Goal: Task Accomplishment & Management: Manage account settings

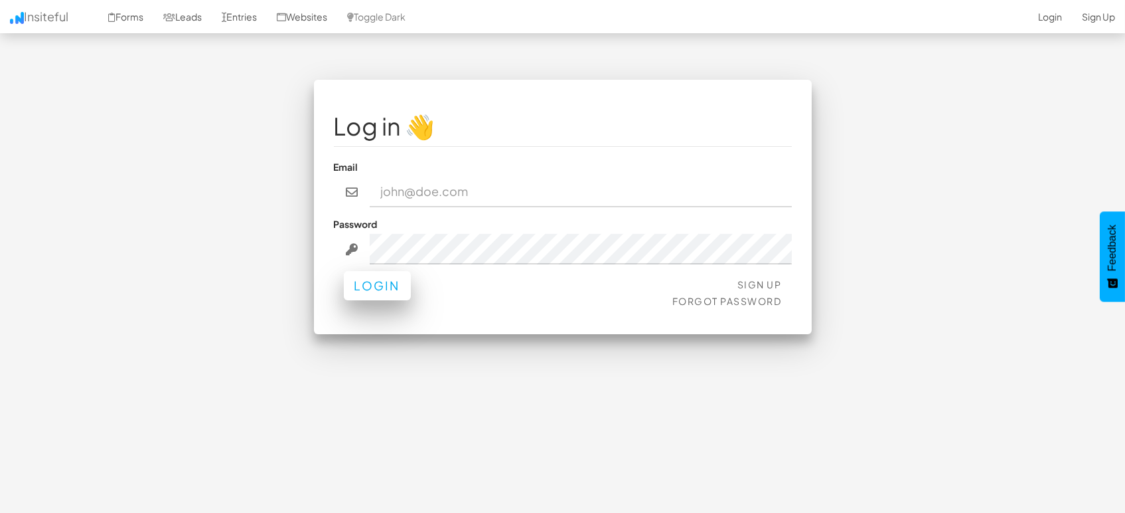
type input "marketing@mapsted.com"
click at [367, 286] on button "Login" at bounding box center [377, 285] width 67 height 29
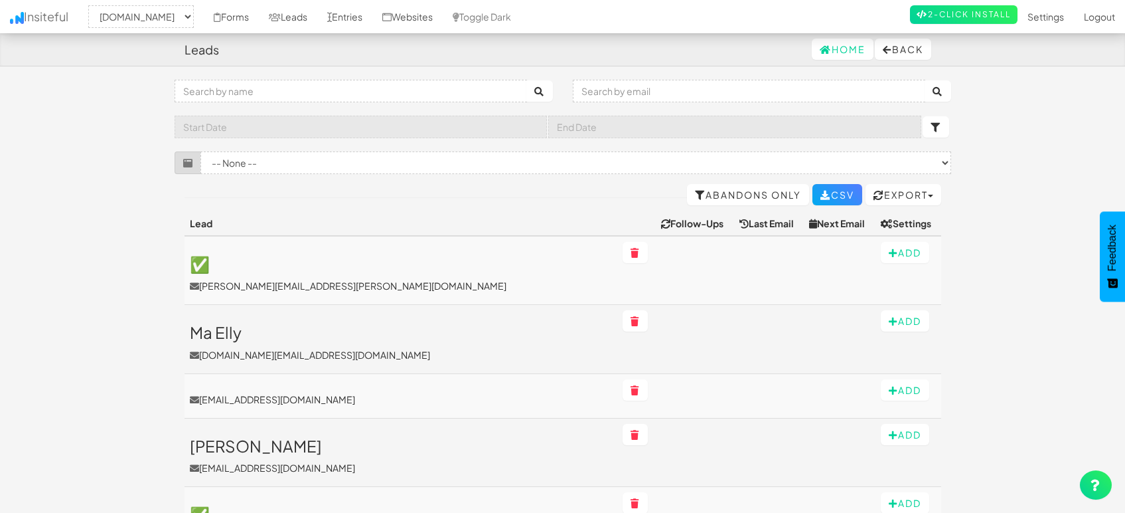
select select "1505"
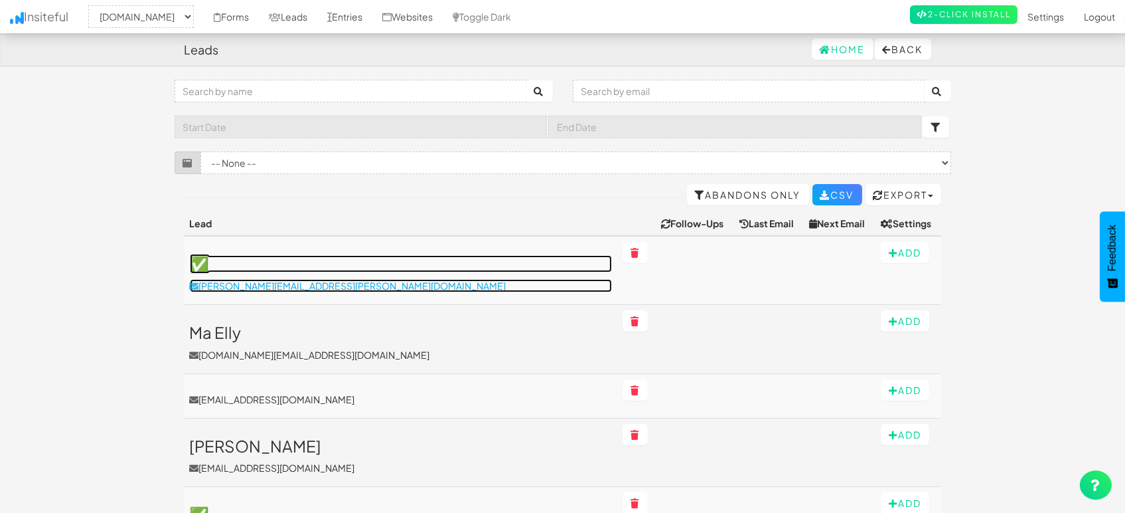
click at [289, 279] on p "[PERSON_NAME][EMAIL_ADDRESS][PERSON_NAME][DOMAIN_NAME]" at bounding box center [401, 285] width 422 height 13
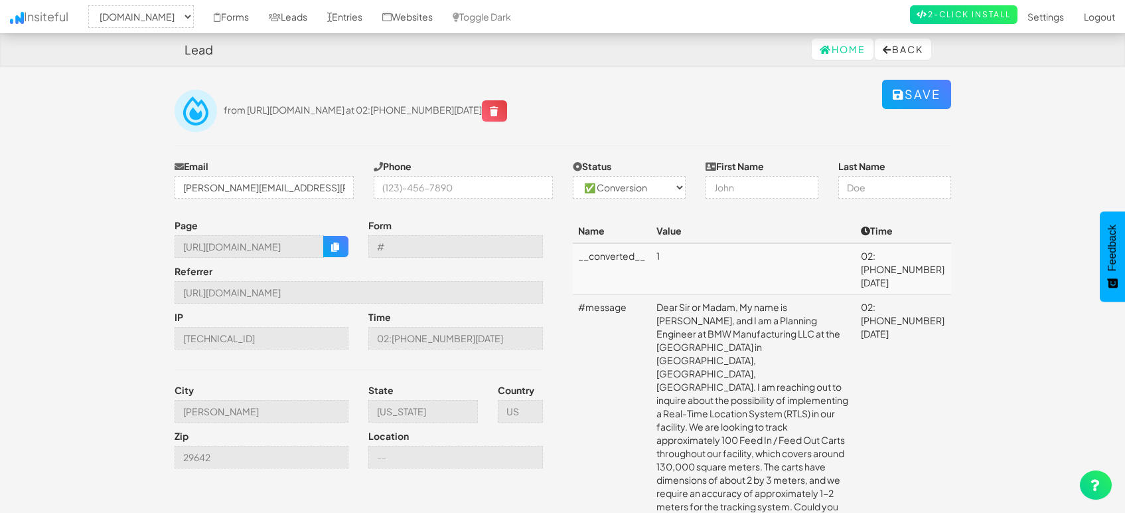
select select "1505"
select select "1"
click at [424, 417] on input "[US_STATE]" at bounding box center [424, 411] width 110 height 23
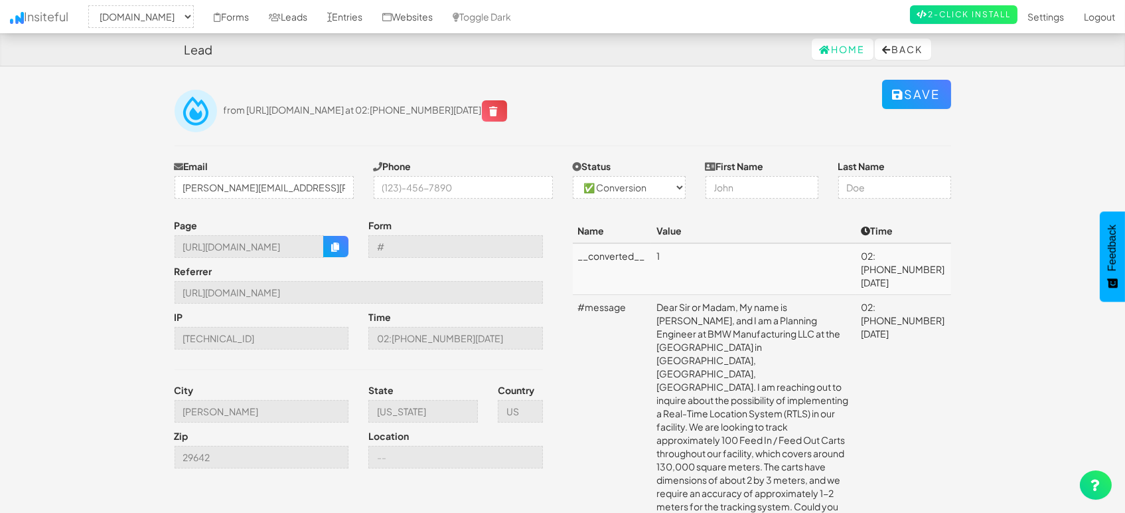
click at [803, 303] on td "Dear Sir or Madam, My name is [PERSON_NAME], and I am a Planning Engineer at BM…" at bounding box center [753, 446] width 205 height 303
drag, startPoint x: 791, startPoint y: 290, endPoint x: 868, endPoint y: 288, distance: 77.1
click at [856, 295] on td "Dear Sir or Madam, My name is [PERSON_NAME], and I am a Planning Engineer at BM…" at bounding box center [753, 446] width 205 height 303
copy td "[PERSON_NAME]"
click at [207, 413] on input "[PERSON_NAME]" at bounding box center [262, 411] width 175 height 23
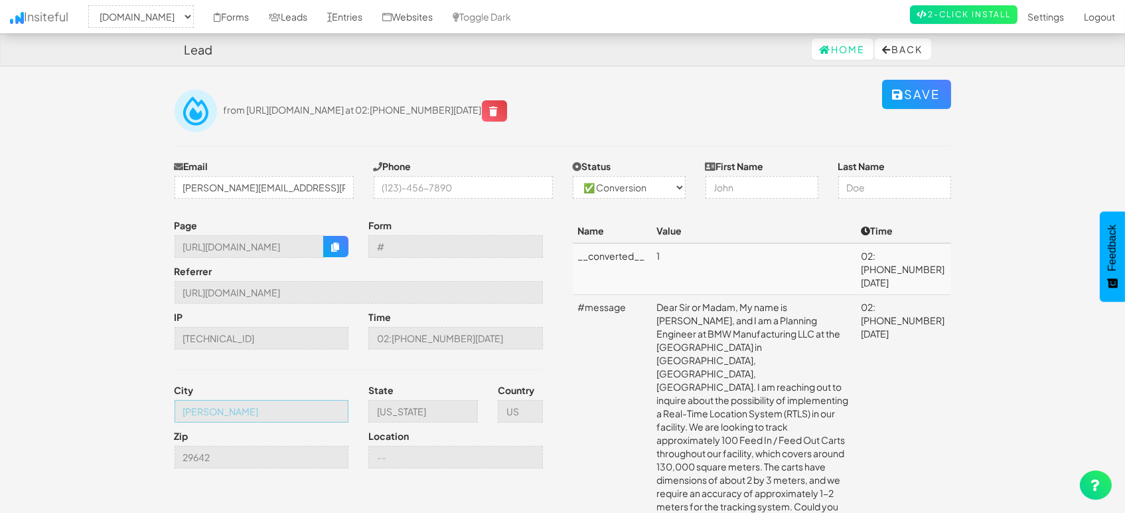
click at [207, 413] on input "[PERSON_NAME]" at bounding box center [262, 411] width 175 height 23
click at [375, 286] on input "[URL][DOMAIN_NAME]" at bounding box center [359, 292] width 369 height 23
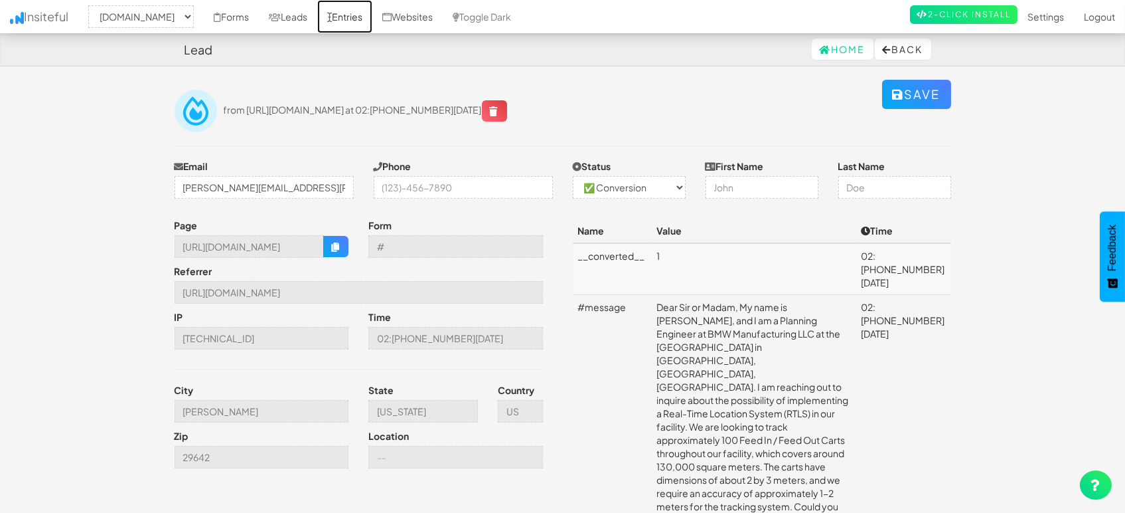
click at [360, 19] on link "Entries" at bounding box center [344, 16] width 55 height 33
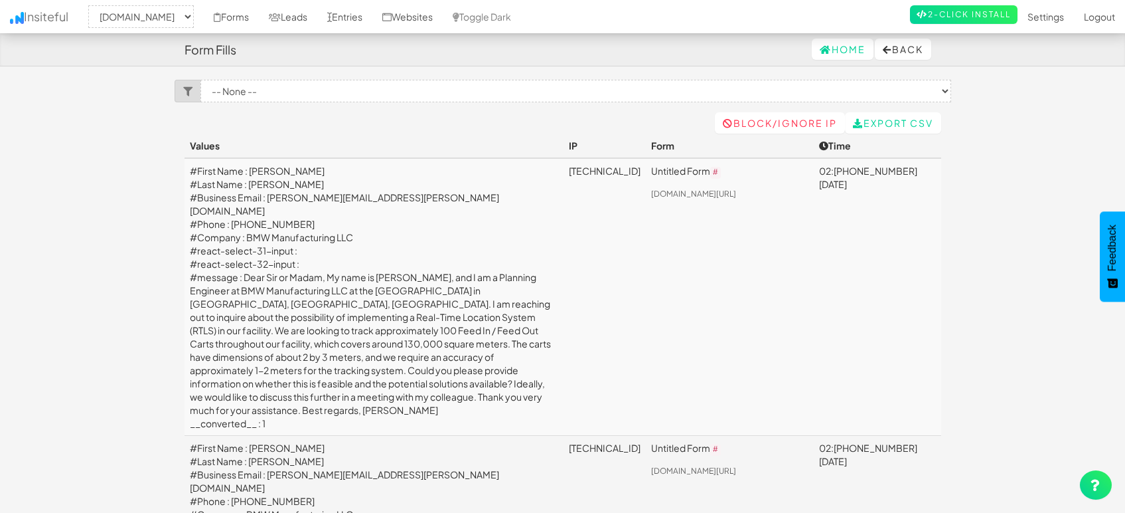
select select "1505"
